Goal: Navigation & Orientation: Go to known website

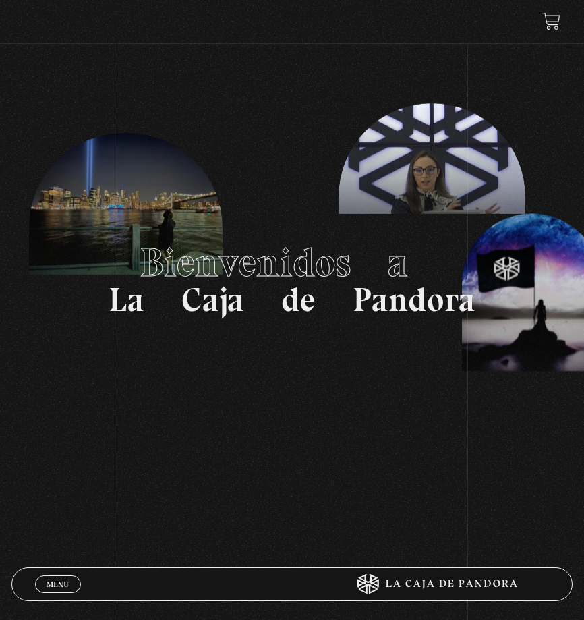
click at [57, 580] on span "Menu" at bounding box center [58, 584] width 22 height 8
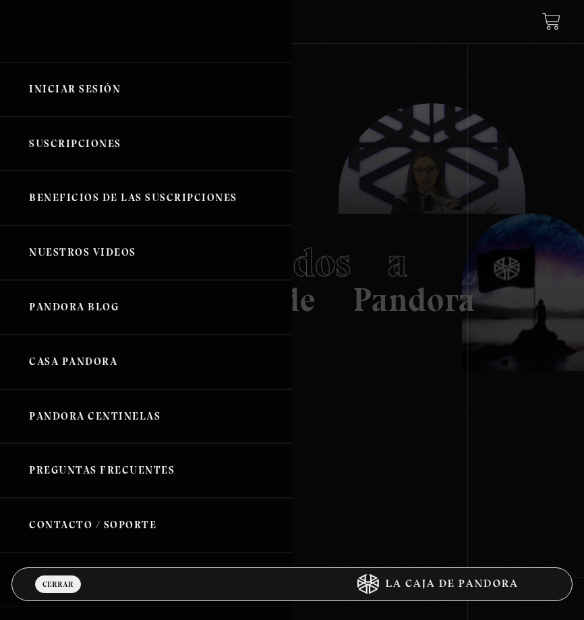
click at [80, 90] on link "Iniciar Sesión" at bounding box center [146, 89] width 292 height 55
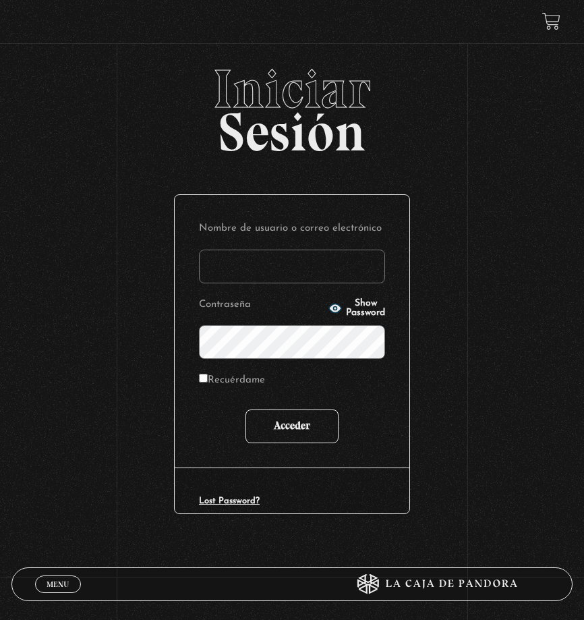
type input "CinthyaVA"
click at [278, 432] on input "Acceder" at bounding box center [291, 426] width 93 height 34
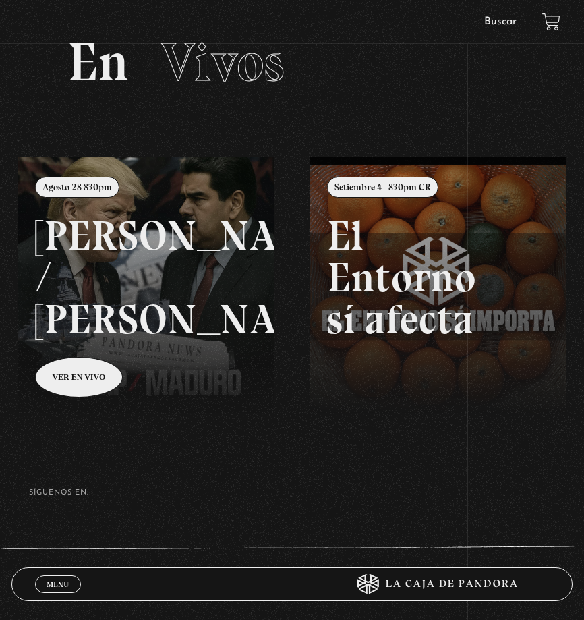
scroll to position [38, 0]
